Goal: Check status: Check status

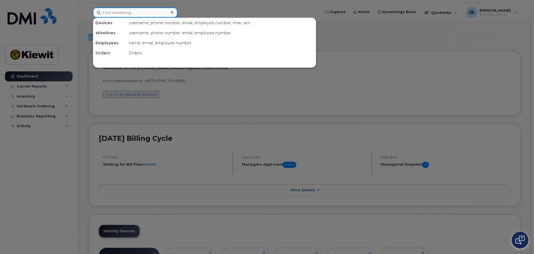
click at [109, 12] on input at bounding box center [135, 13] width 85 height 10
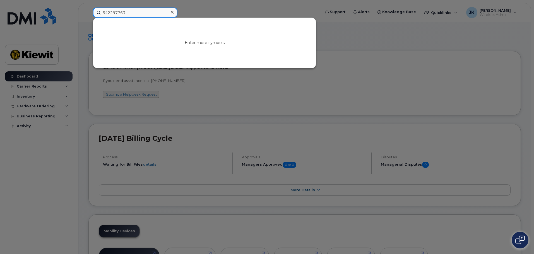
type input "542297763"
click at [172, 13] on icon at bounding box center [172, 12] width 3 height 4
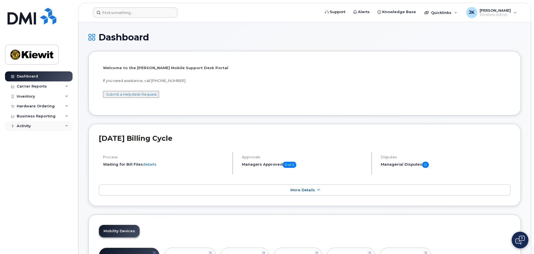
click at [37, 126] on div "Activity" at bounding box center [39, 126] width 68 height 10
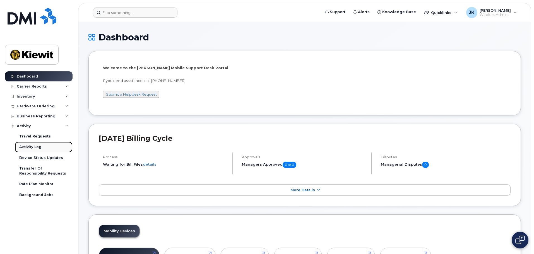
click at [42, 148] on link "Activity Log" at bounding box center [44, 147] width 58 height 11
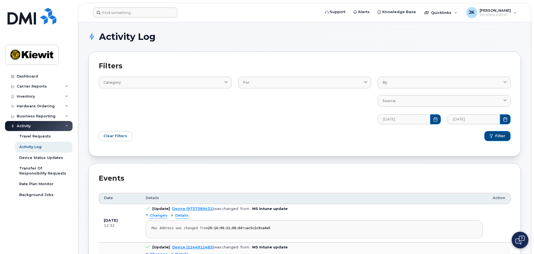
click at [23, 126] on div "Activity" at bounding box center [24, 126] width 14 height 4
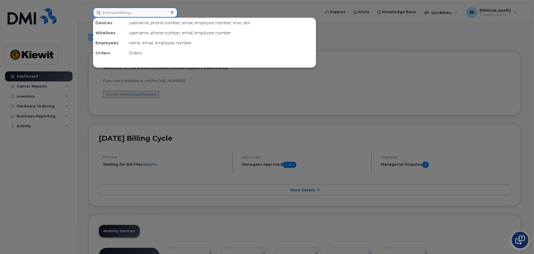
click at [151, 15] on input at bounding box center [135, 13] width 85 height 10
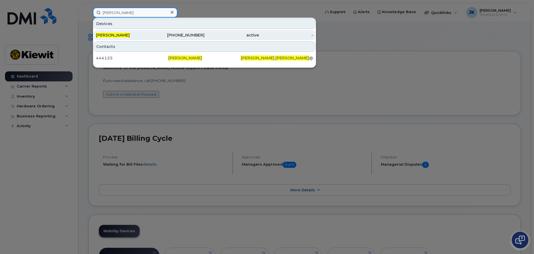
type input "Jerod cramb"
click at [102, 34] on span "JEROD CRAMB" at bounding box center [113, 35] width 34 height 5
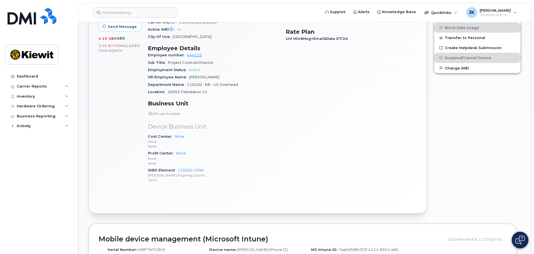
scroll to position [167, 0]
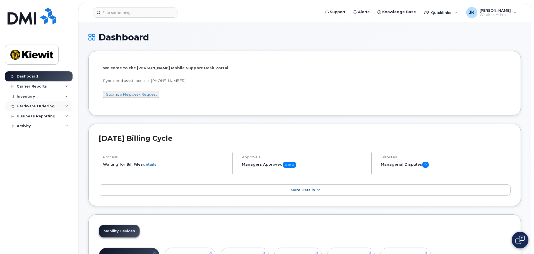
click at [28, 105] on div "Hardware Ordering" at bounding box center [36, 106] width 38 height 4
click at [42, 126] on link "Orders" at bounding box center [44, 127] width 58 height 11
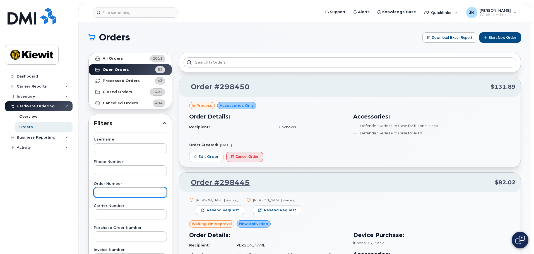
click at [124, 191] on input "text" at bounding box center [130, 192] width 73 height 10
paste input "298441"
type input "298441"
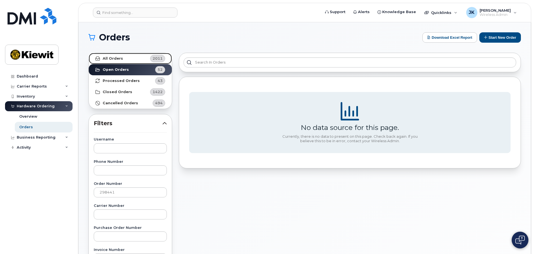
click at [120, 60] on strong "All Orders" at bounding box center [113, 58] width 20 height 4
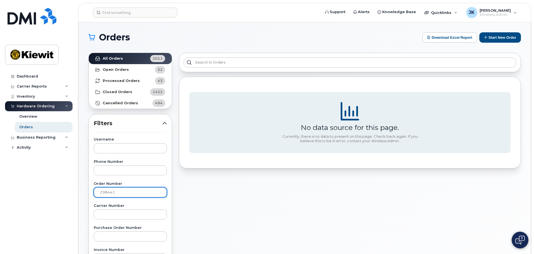
click at [127, 194] on input "298441" at bounding box center [130, 192] width 73 height 10
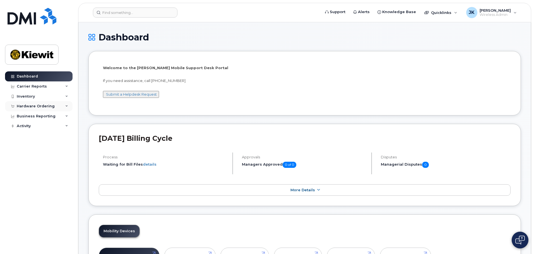
click at [52, 106] on div "Hardware Ordering" at bounding box center [36, 106] width 38 height 4
click at [42, 126] on link "Orders" at bounding box center [44, 127] width 58 height 11
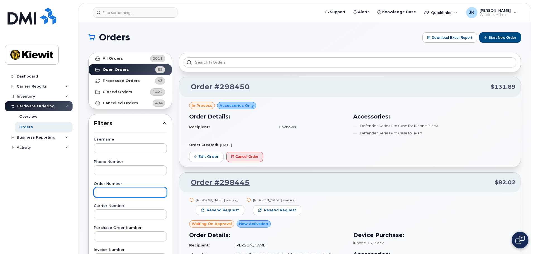
click at [150, 194] on input "text" at bounding box center [130, 192] width 73 height 10
paste input "298441"
type input "298441"
